Goal: Task Accomplishment & Management: Complete application form

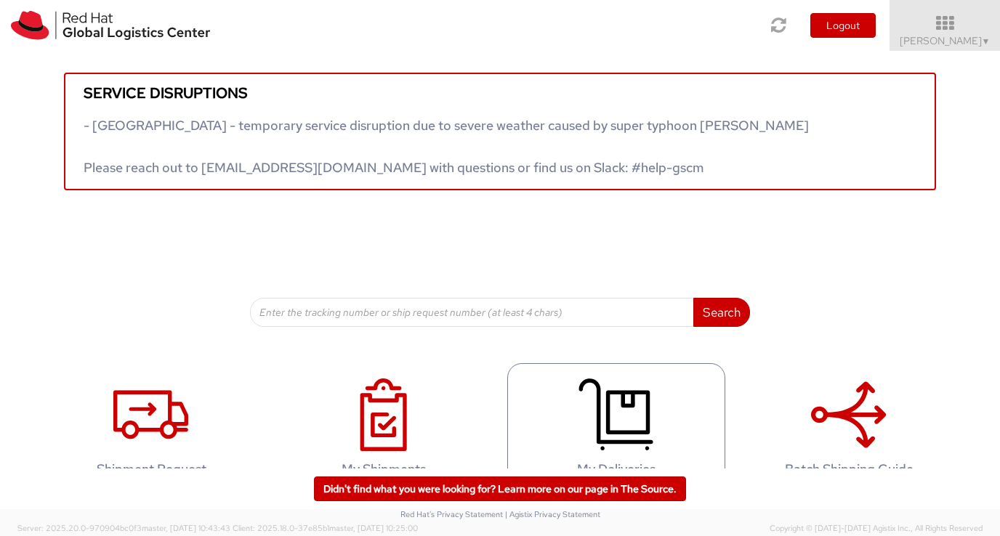
scroll to position [36, 0]
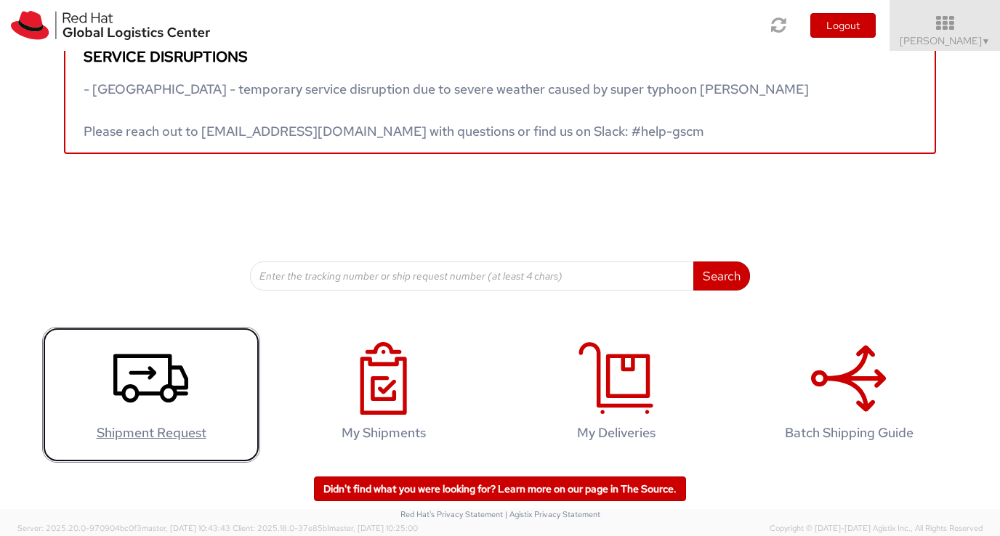
click at [120, 391] on use at bounding box center [150, 378] width 75 height 49
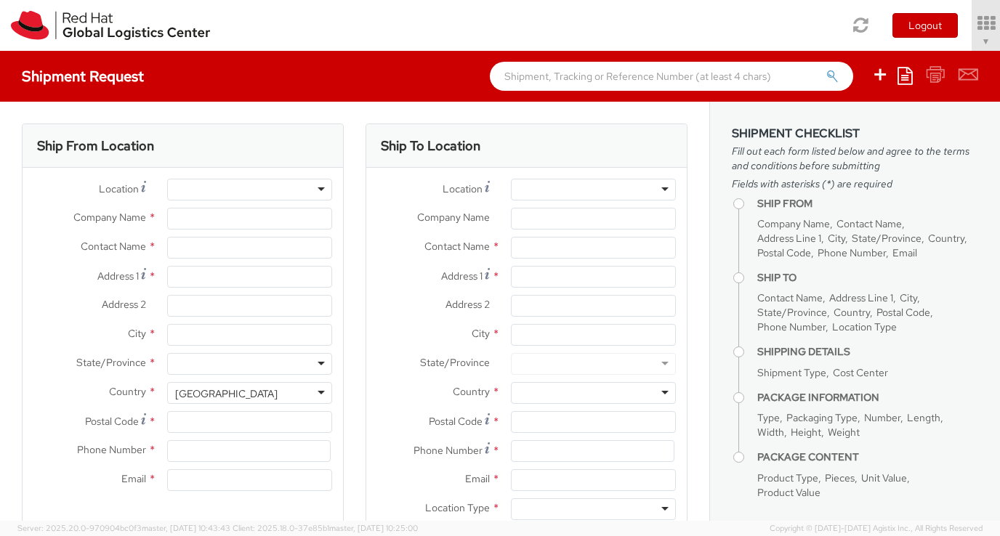
select select "538"
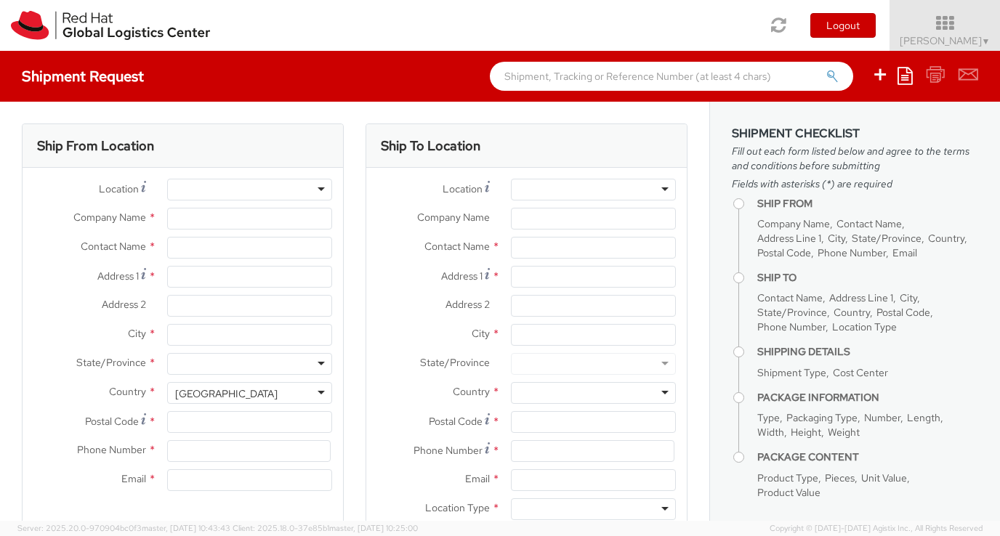
select select
click at [262, 193] on div at bounding box center [249, 190] width 165 height 22
type input "Red Hat"
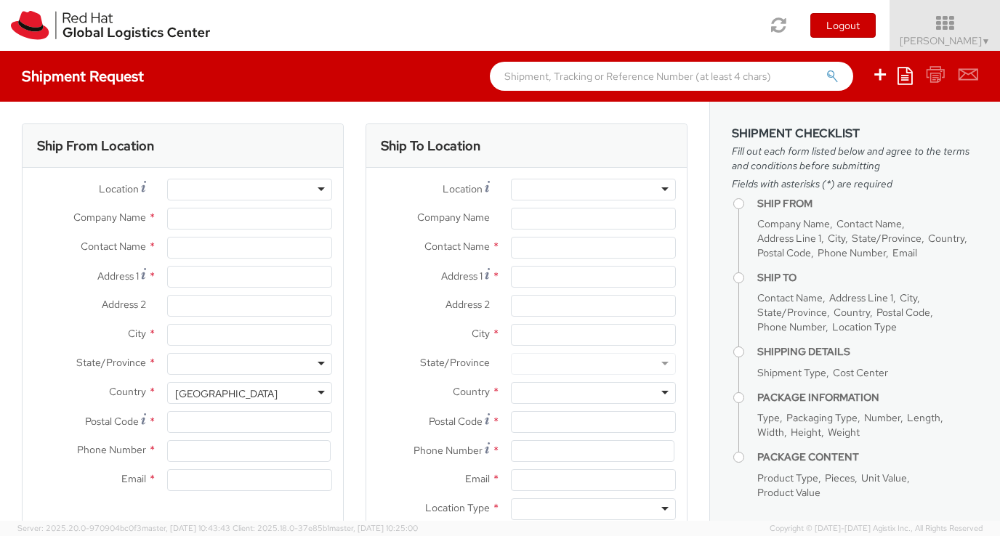
type input "[PERSON_NAME]"
type input "ksimora@redhat.com"
click at [318, 190] on div "RH - Remote" at bounding box center [249, 190] width 165 height 22
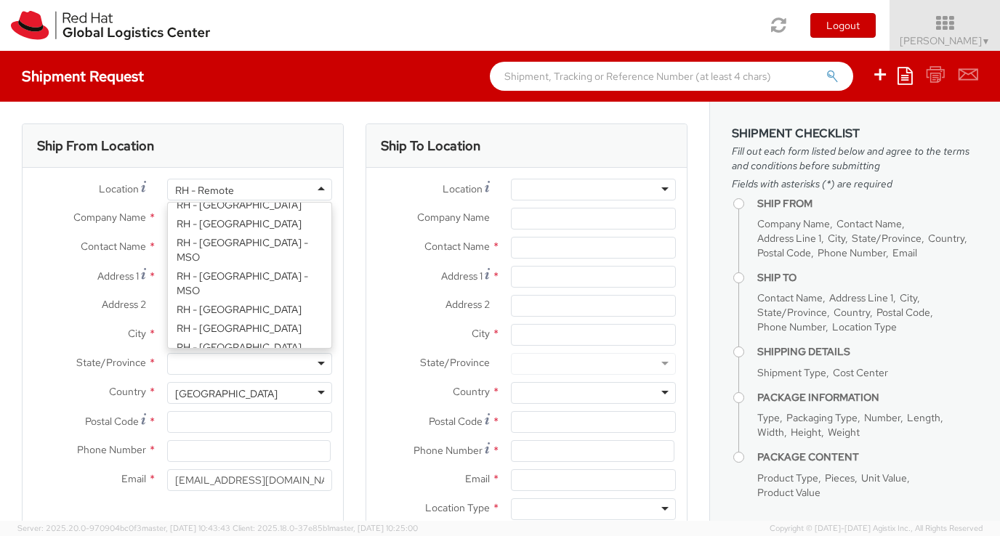
type input "Red Hat, Inc."
type input "100 East Davie Street"
type input "RALEIGH"
type input "27601"
type input "919-754-4950"
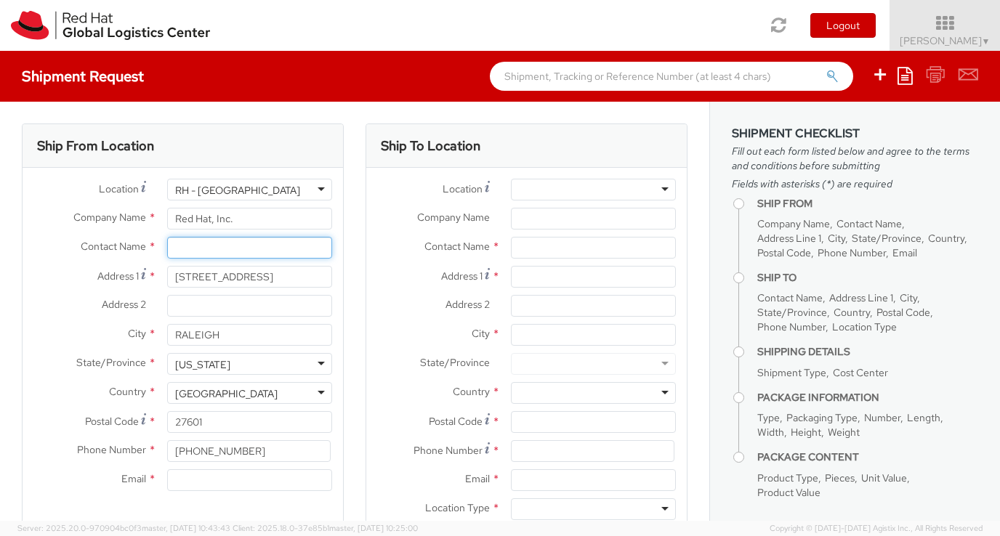
click at [212, 249] on input "text" at bounding box center [249, 248] width 165 height 22
type input "[PERSON_NAME]"
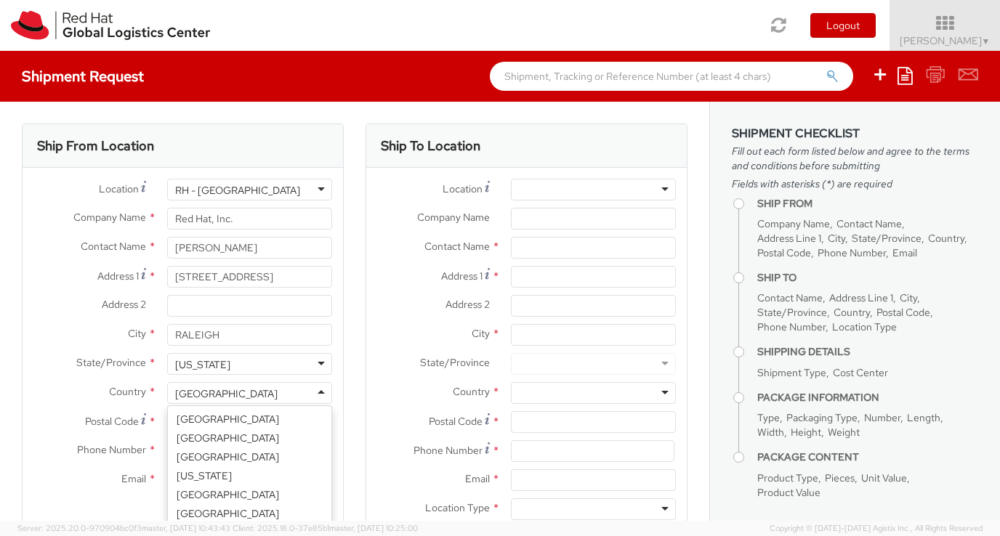
scroll to position [3662, 0]
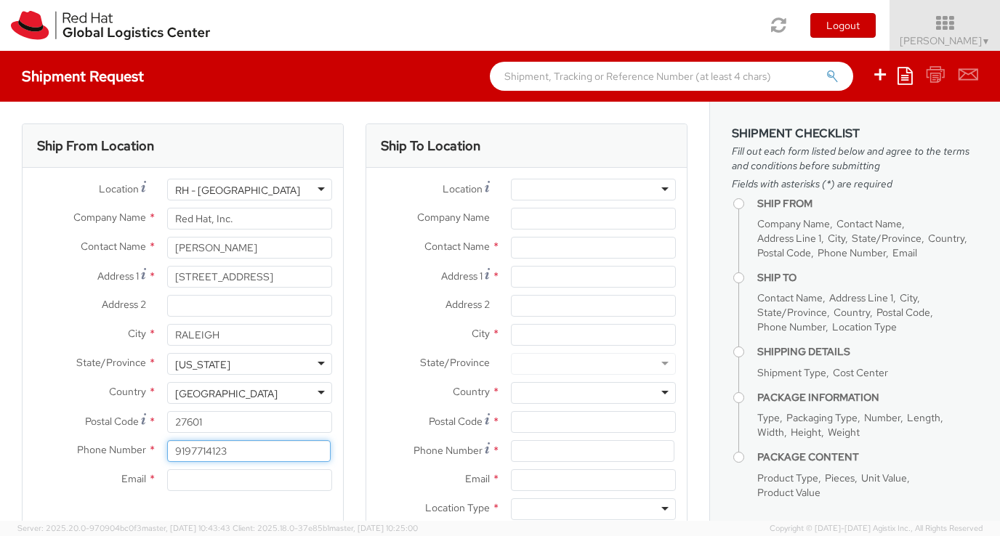
type input "9197714123"
type input "ksimora@redhat.com"
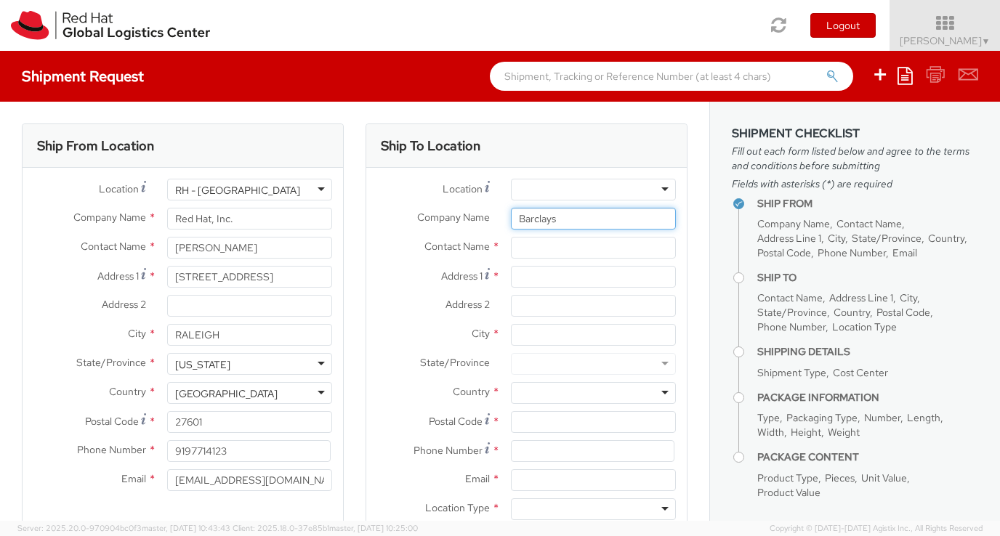
type input "Barclays"
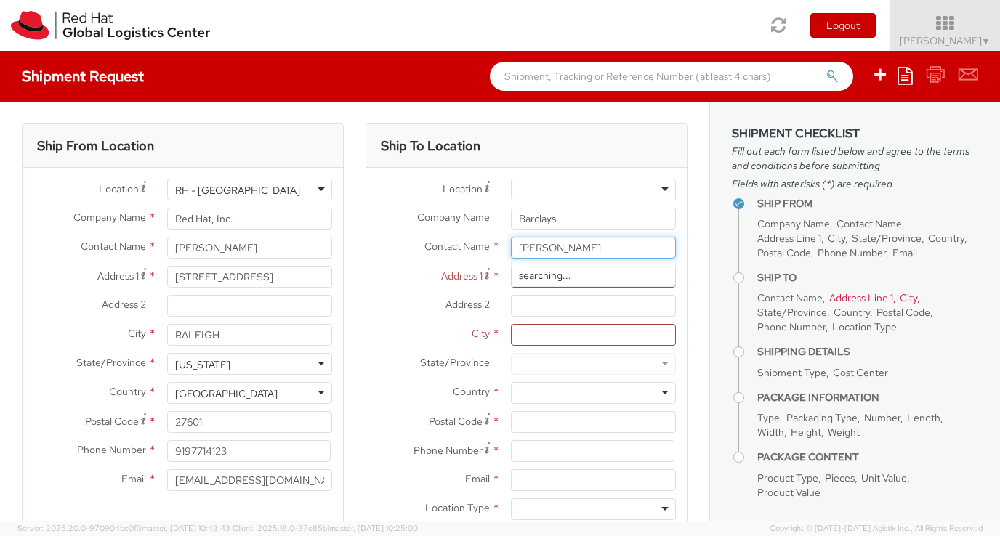
type input "Onkar Hardikar"
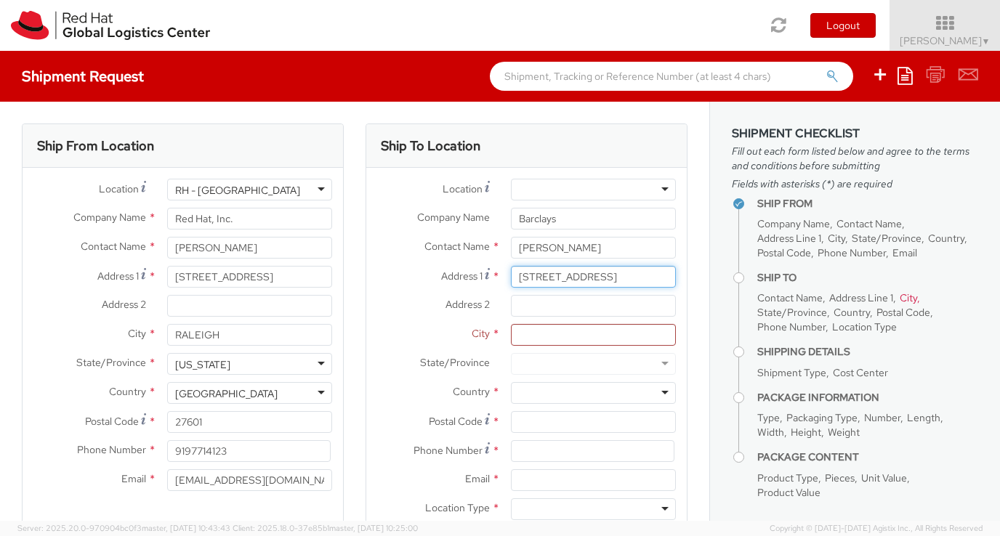
type input "400 Jefferson Park"
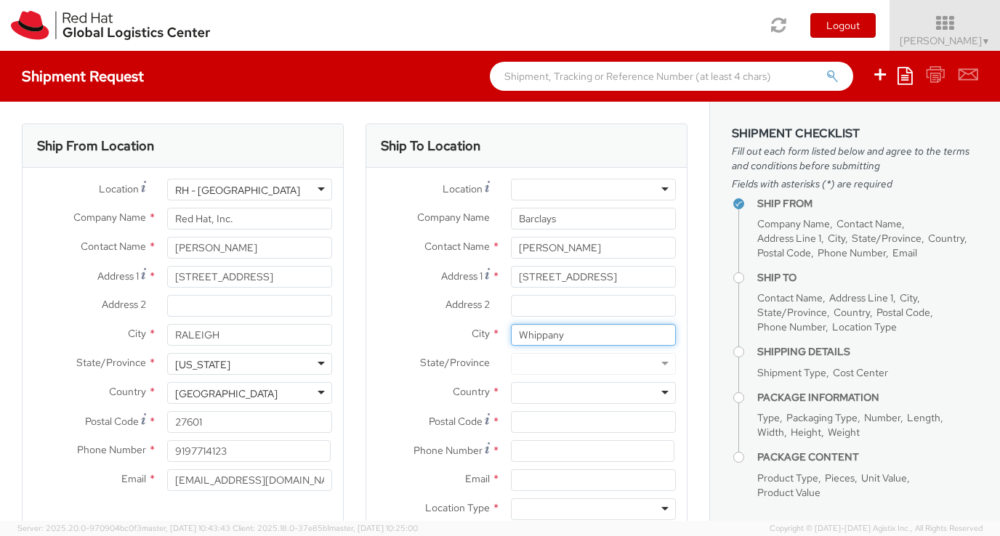
type input "Whippany"
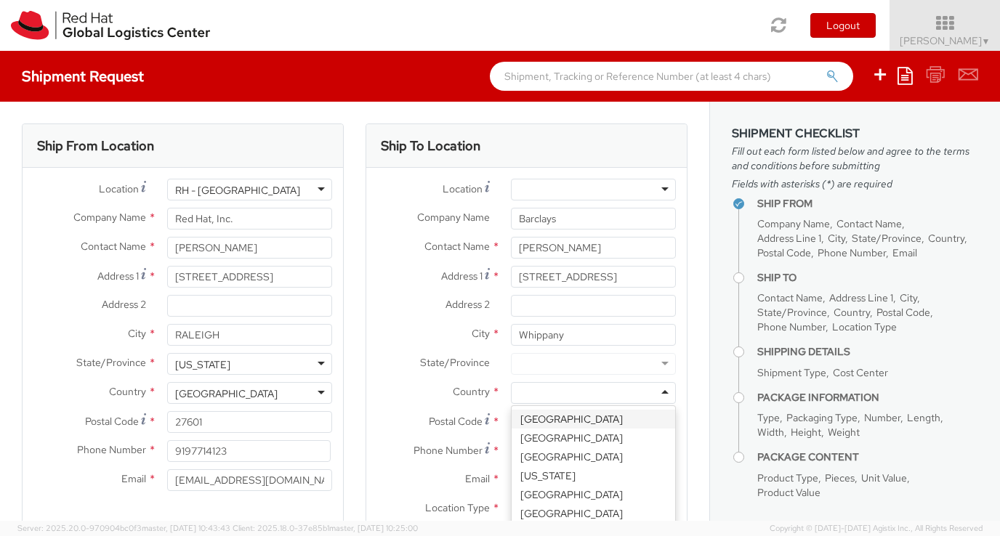
type input "u"
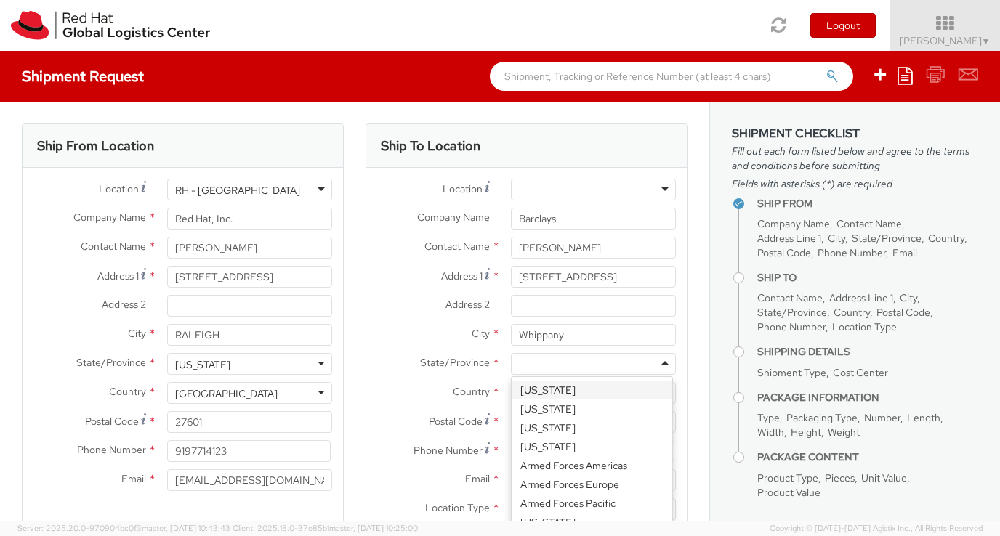
click at [551, 360] on div at bounding box center [593, 364] width 165 height 22
type input "new"
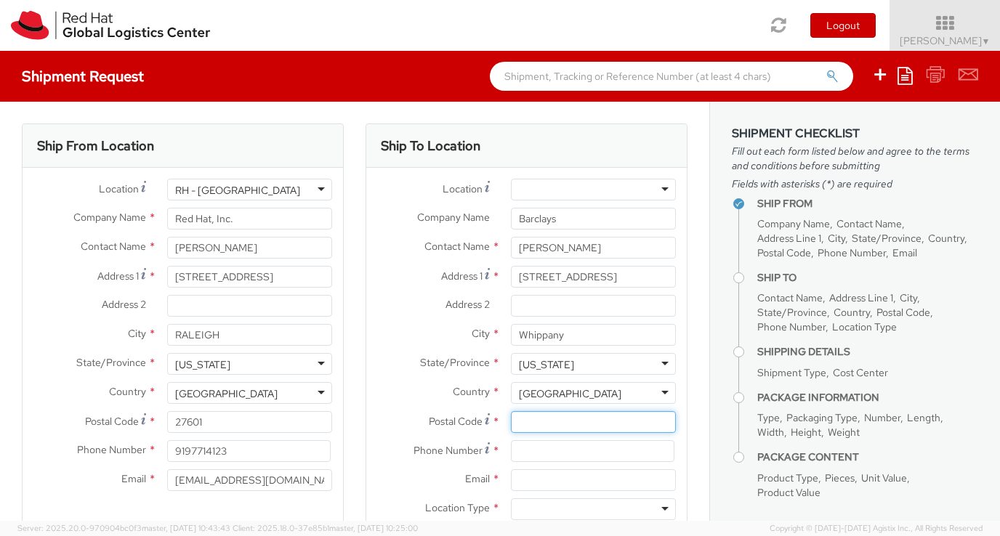
click at [541, 429] on input "Postal Code *" at bounding box center [593, 422] width 165 height 22
type input "07981"
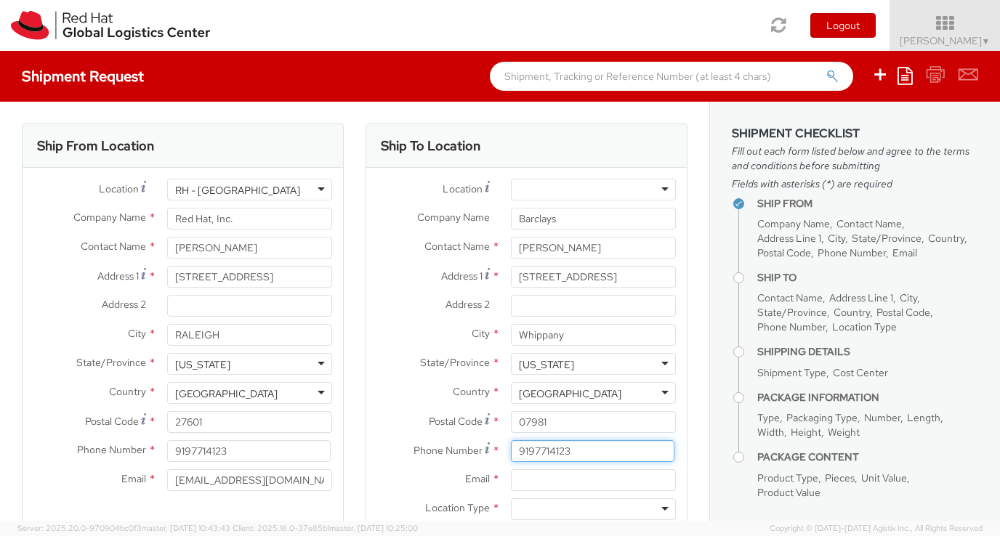
type input "9197714123"
type input "onkar.hardikar@barclays.com"
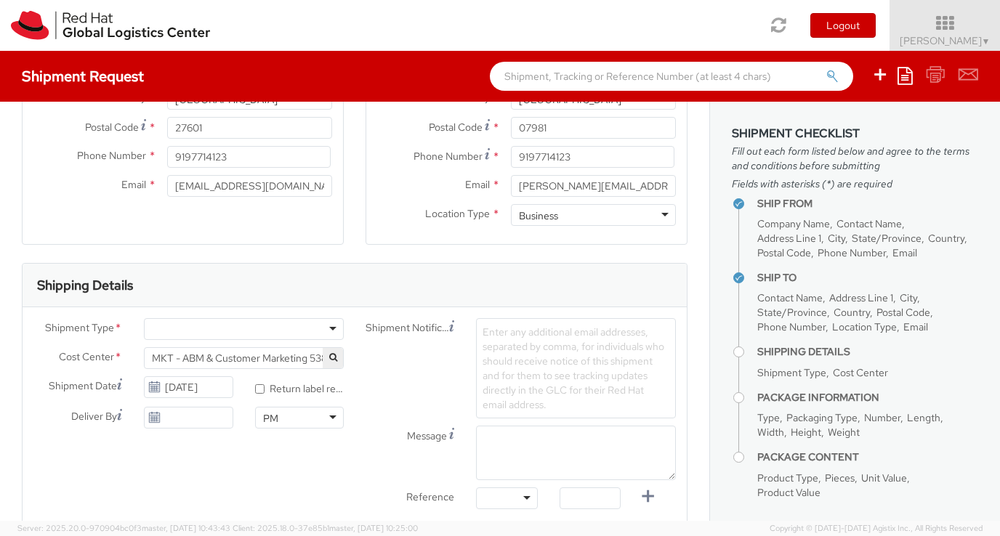
scroll to position [295, 0]
click at [172, 325] on div at bounding box center [244, 328] width 200 height 22
click at [255, 384] on input "* Return label required" at bounding box center [259, 388] width 9 height 9
checkbox input "true"
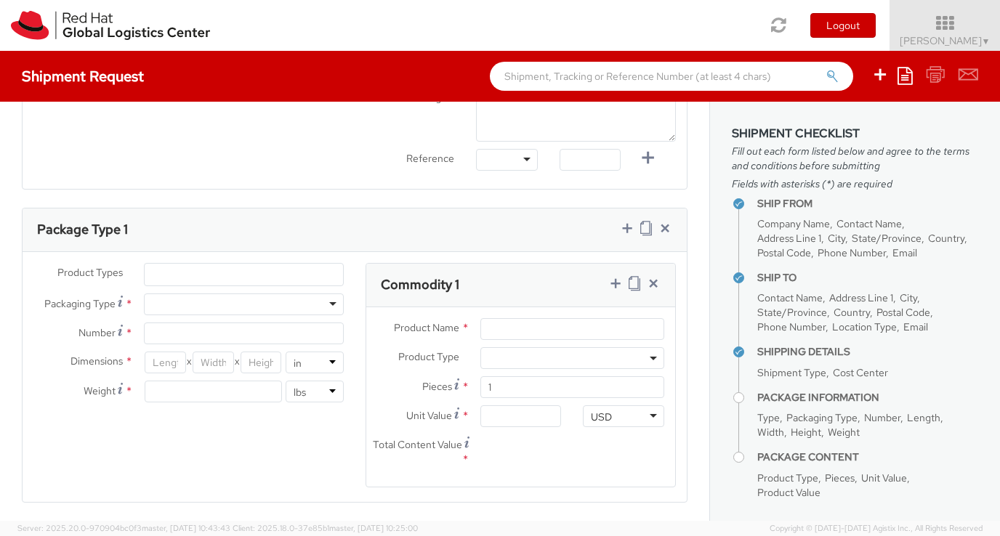
scroll to position [634, 0]
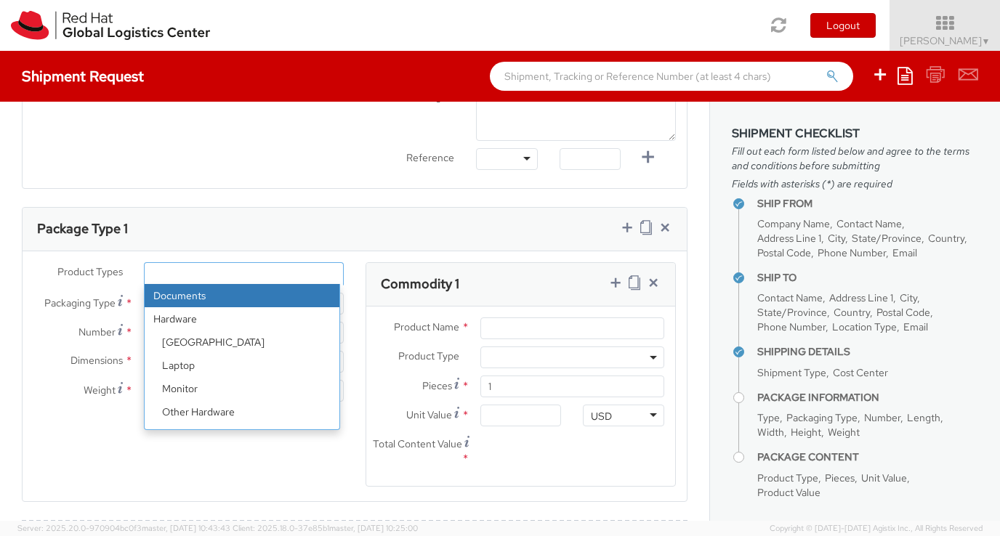
click at [177, 265] on ul at bounding box center [244, 274] width 198 height 22
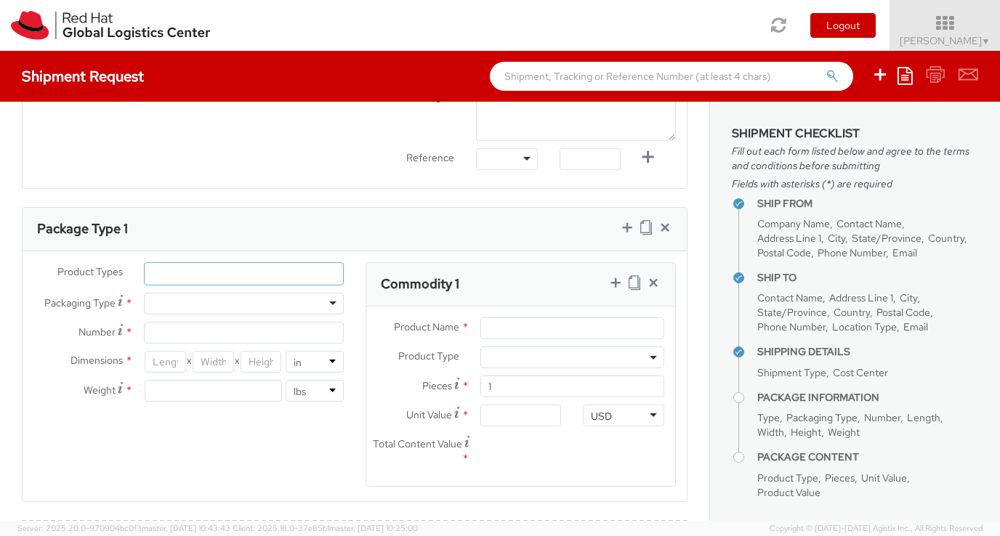
click at [335, 300] on div at bounding box center [244, 304] width 200 height 22
click at [205, 336] on input "Number *" at bounding box center [244, 333] width 200 height 22
type input "1"
click at [158, 358] on input "number" at bounding box center [165, 362] width 41 height 22
type input "12"
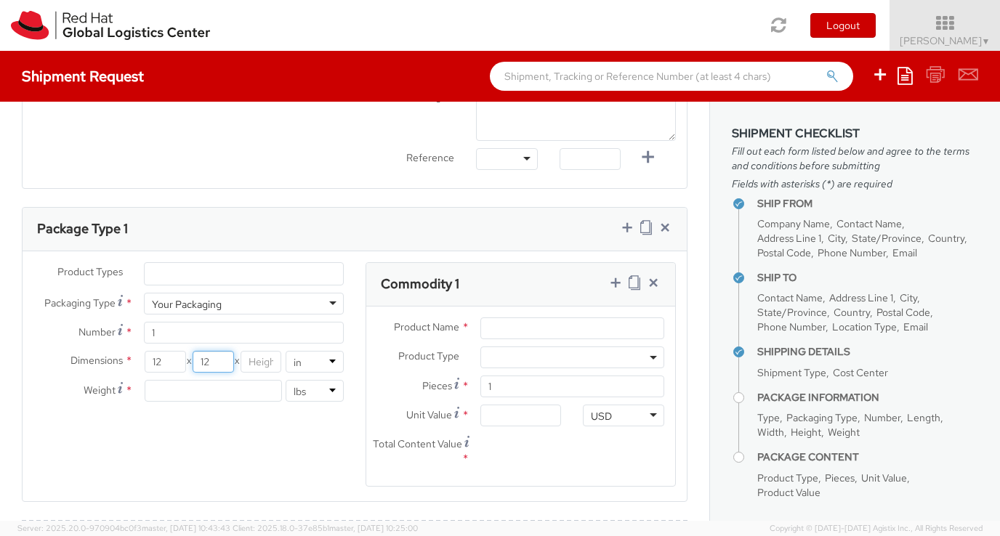
type input "12"
type input "15"
click at [500, 326] on input "Product Name *" at bounding box center [572, 328] width 184 height 22
type input "Swag"
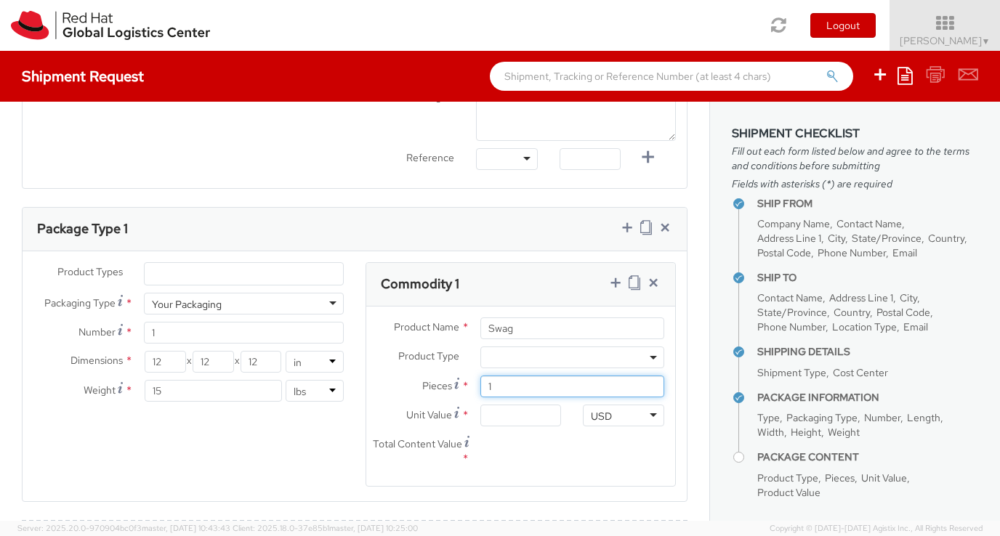
click at [520, 392] on input "1" at bounding box center [572, 387] width 184 height 22
type input "10"
type input "0.00"
type input "100"
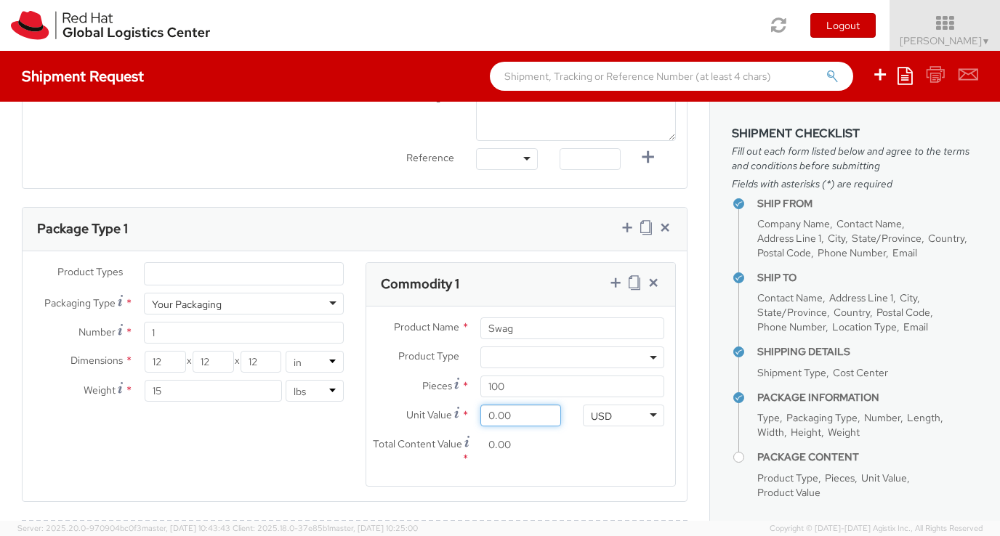
type input "1.00"
type input "100.00"
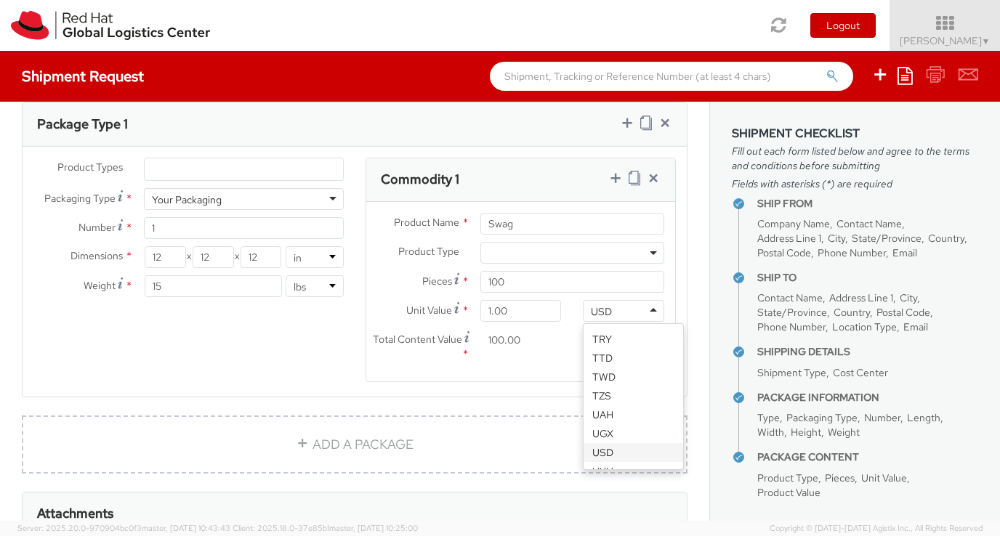
scroll to position [745, 0]
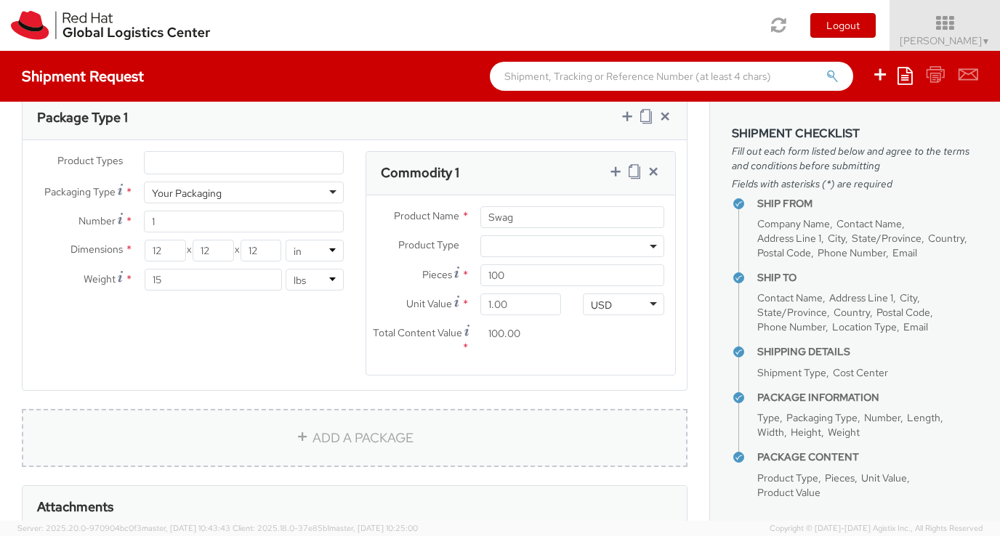
drag, startPoint x: 471, startPoint y: 402, endPoint x: 368, endPoint y: 440, distance: 109.6
click at [368, 440] on link "ADD A PACKAGE" at bounding box center [354, 438] width 665 height 58
select select
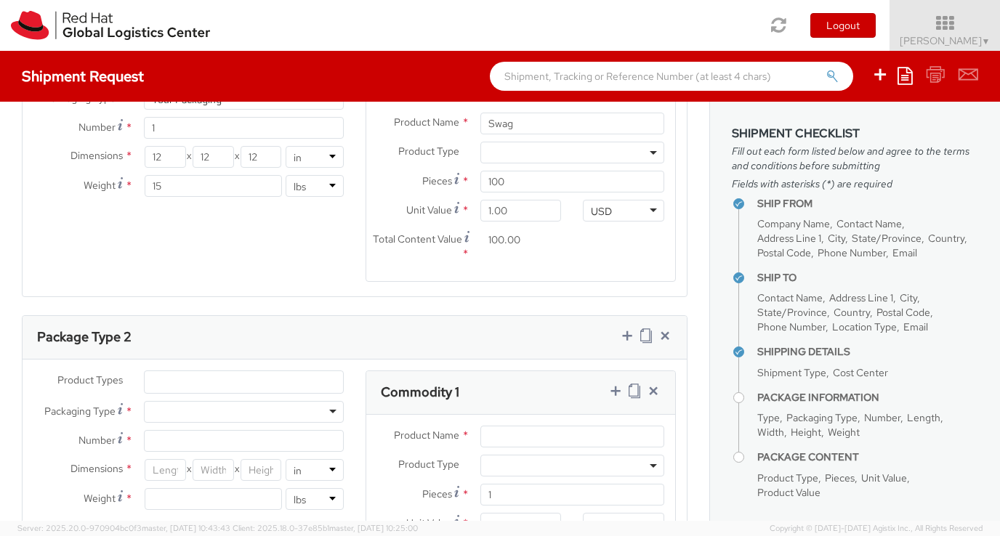
scroll to position [840, 0]
click at [189, 406] on div at bounding box center [244, 411] width 200 height 22
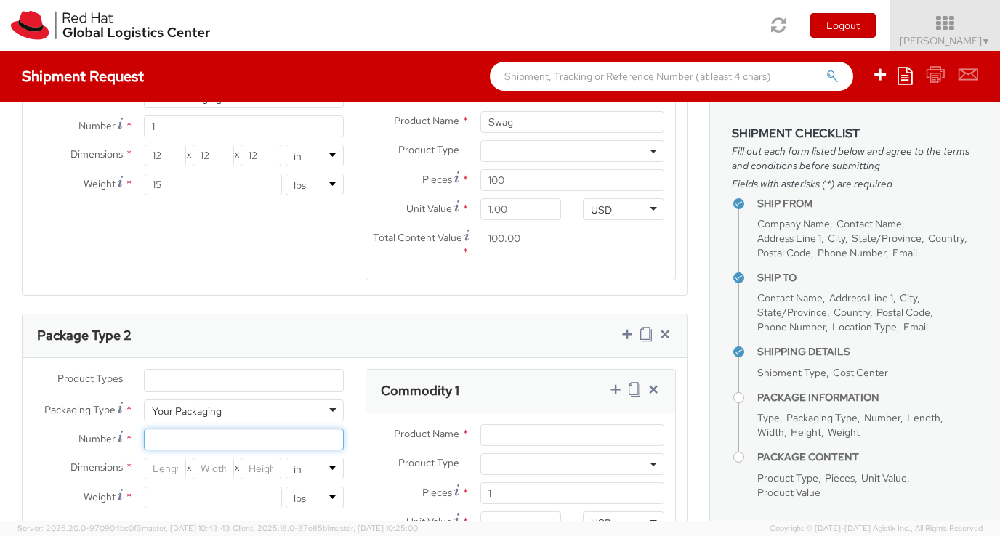
click at [177, 437] on input "Number *" at bounding box center [244, 440] width 200 height 22
type input "1"
type input "48"
type input "10"
type input "6"
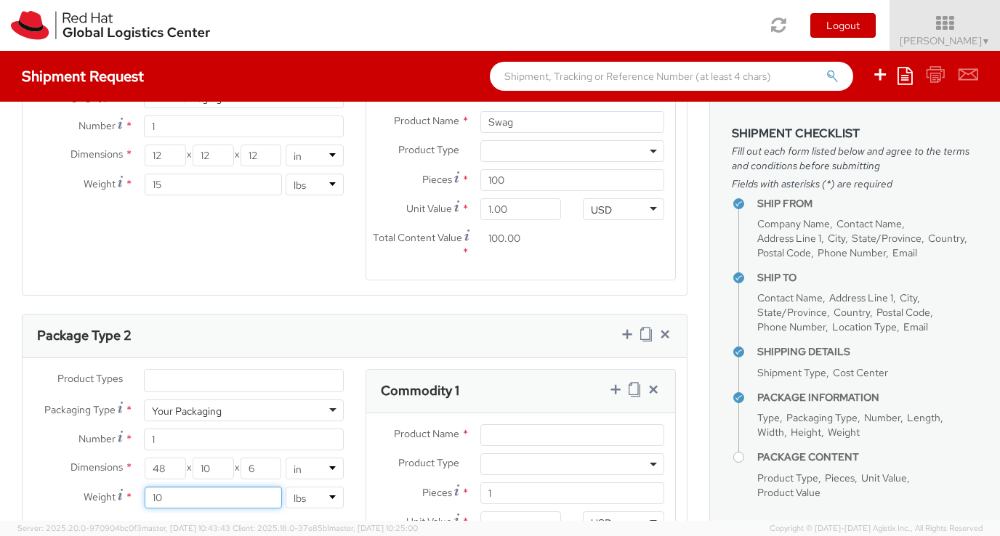
type input "10"
type input "Banner"
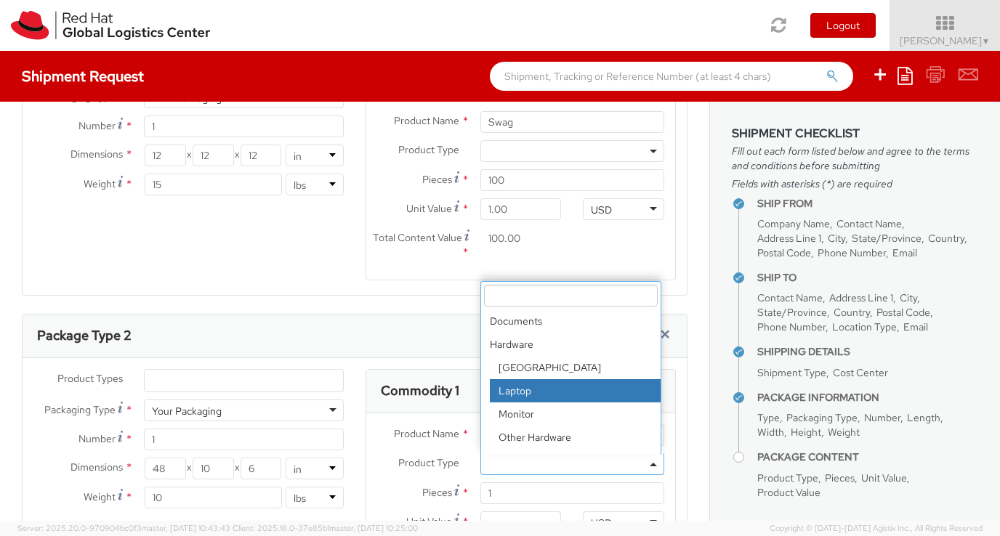
scroll to position [64, 0]
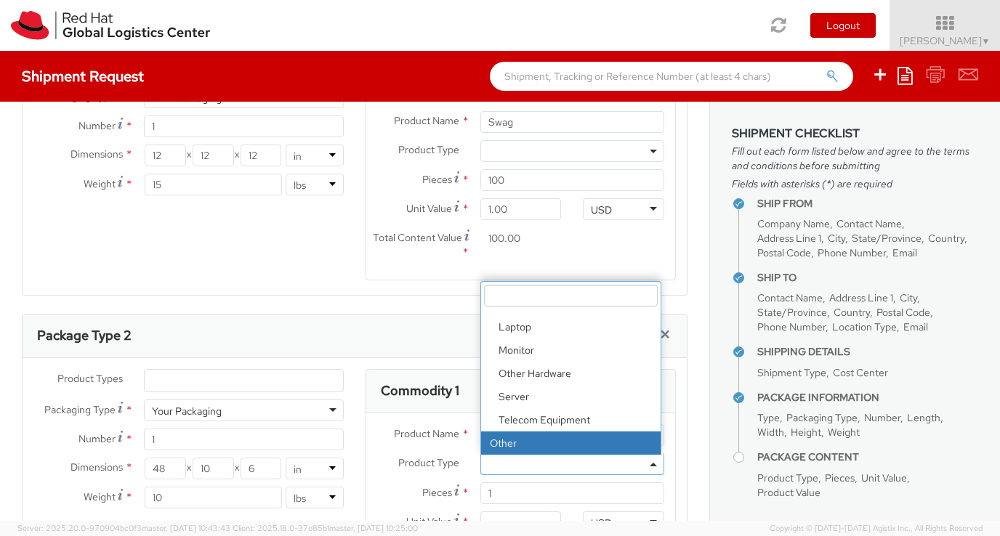
select select "OTHER"
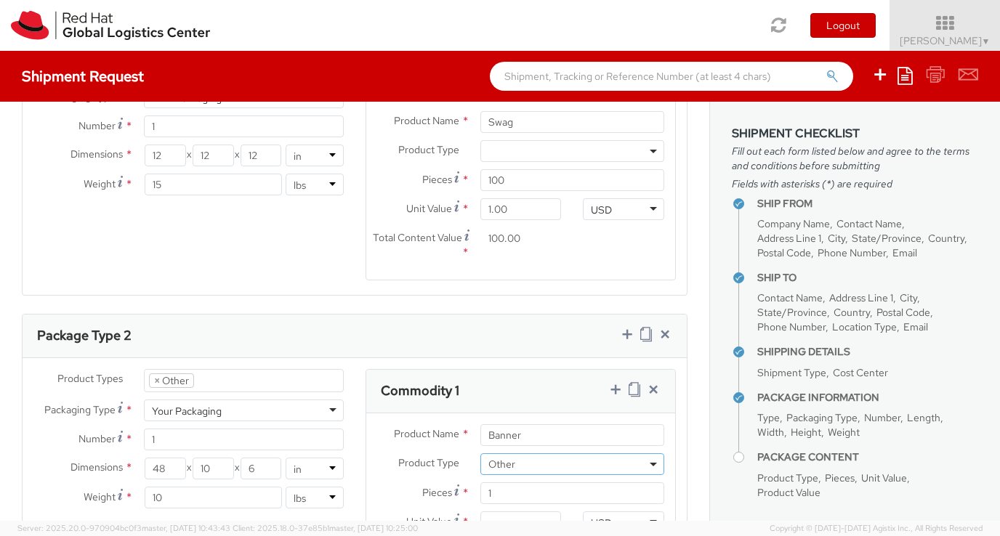
scroll to position [110, 0]
click at [511, 495] on input "1" at bounding box center [572, 493] width 184 height 22
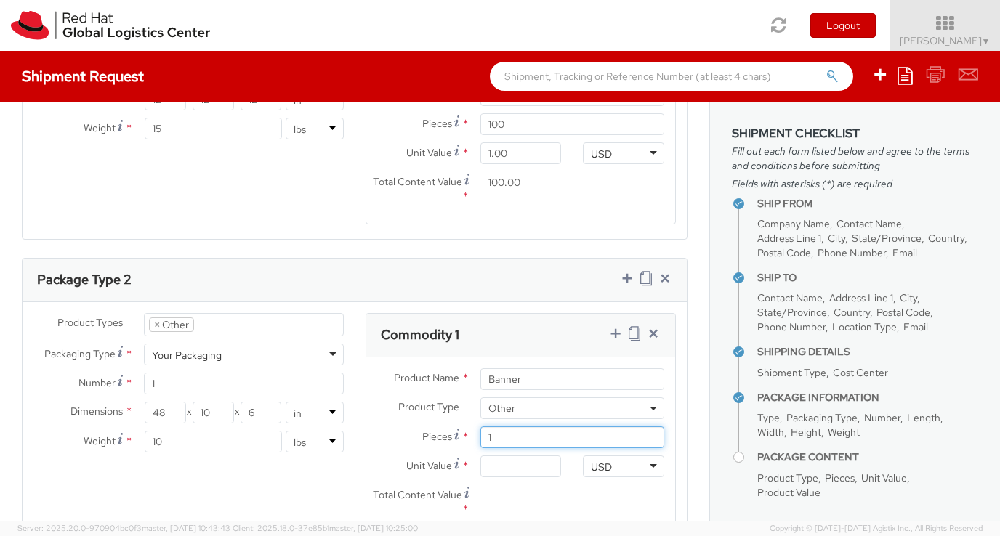
scroll to position [897, 0]
click at [503, 457] on input "Unit Value *" at bounding box center [520, 466] width 81 height 22
type input "1.00"
type input "10.00"
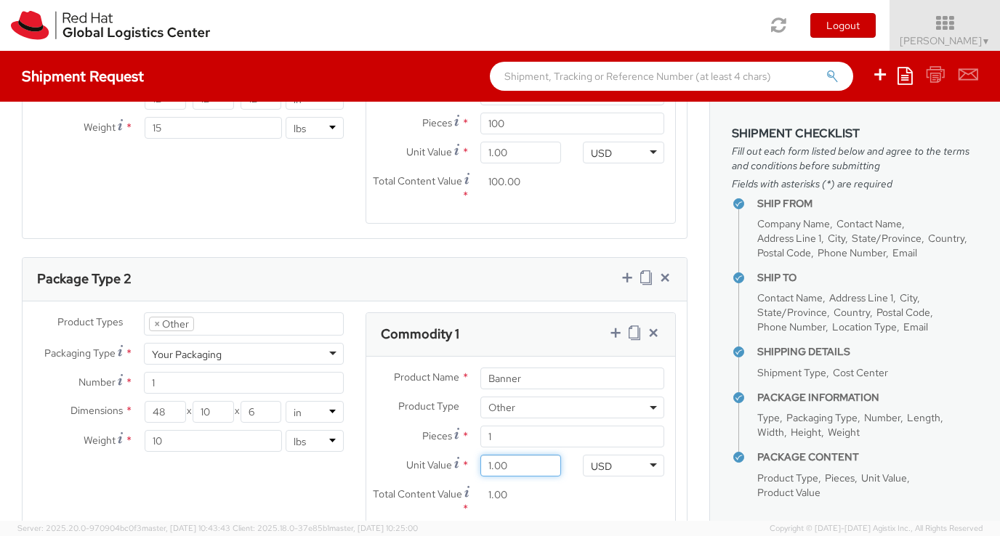
type input "10.00"
type input "100.00"
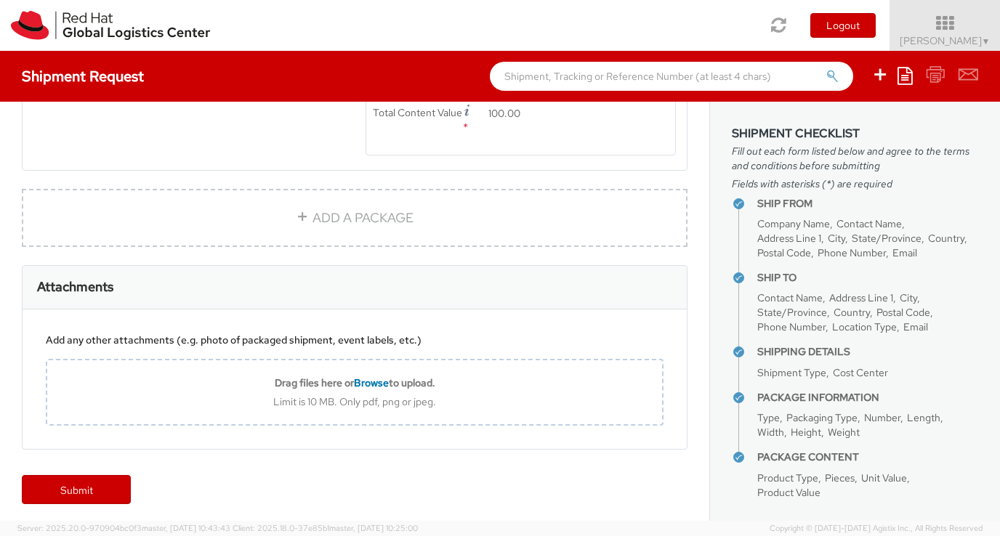
scroll to position [1279, 0]
click at [72, 479] on link "Submit" at bounding box center [76, 488] width 109 height 29
